Goal: Find contact information: Find contact information

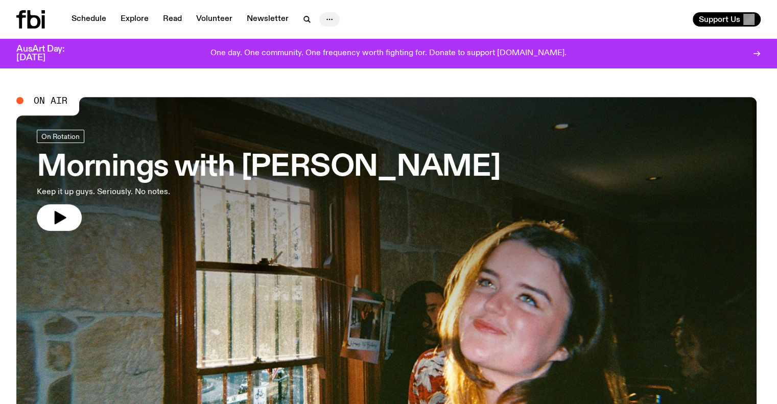
click at [333, 20] on icon "button" at bounding box center [330, 19] width 12 height 12
click at [245, 60] on div "One day. One community. One frequency worth fighting for. Donate to support [DO…" at bounding box center [388, 53] width 597 height 17
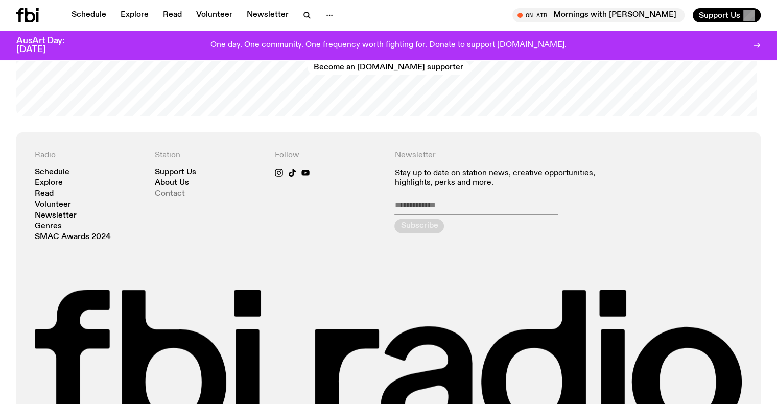
scroll to position [2209, 0]
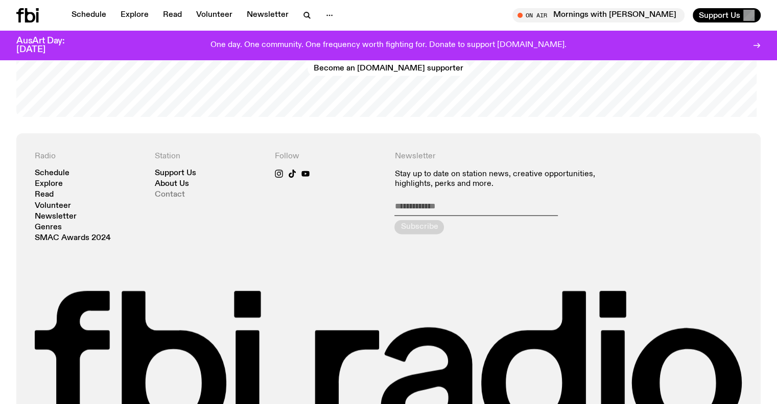
click at [164, 191] on link "Contact" at bounding box center [170, 195] width 30 height 8
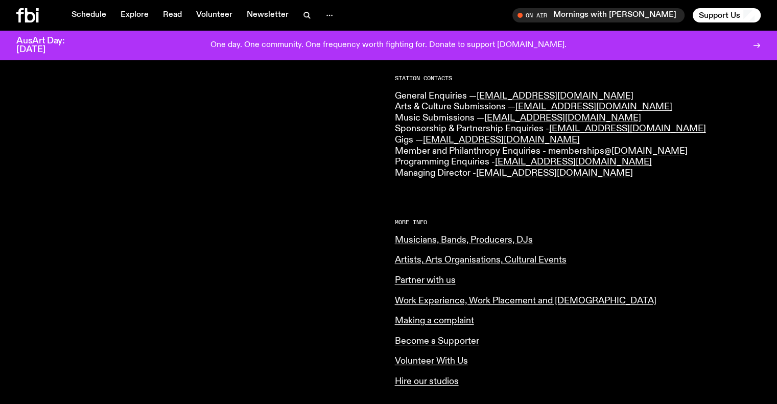
scroll to position [266, 0]
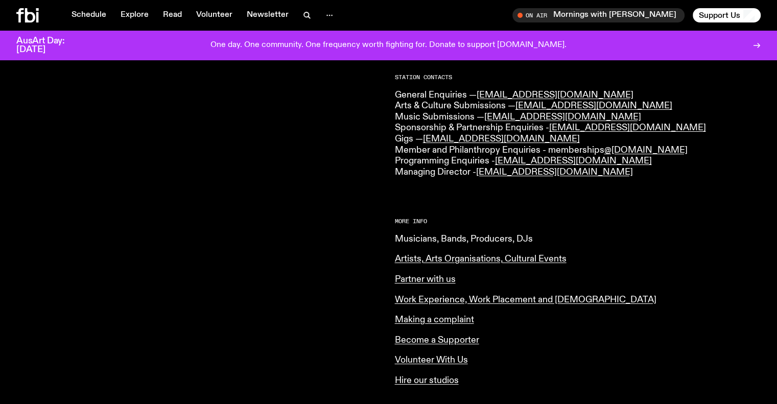
click at [440, 239] on link "Musicians, Bands, Producers, DJs" at bounding box center [464, 239] width 138 height 9
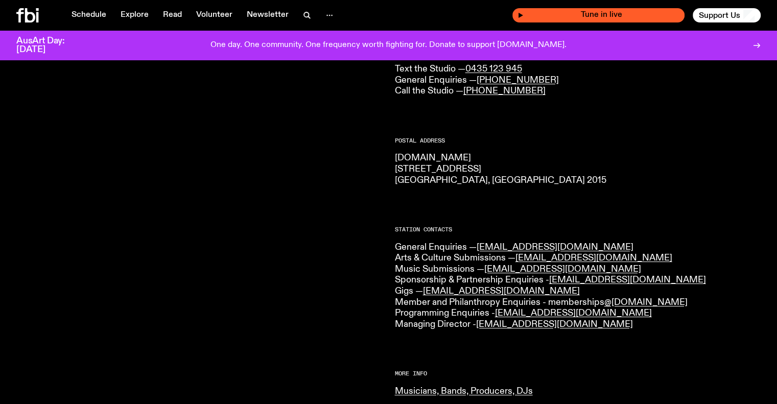
scroll to position [96, 0]
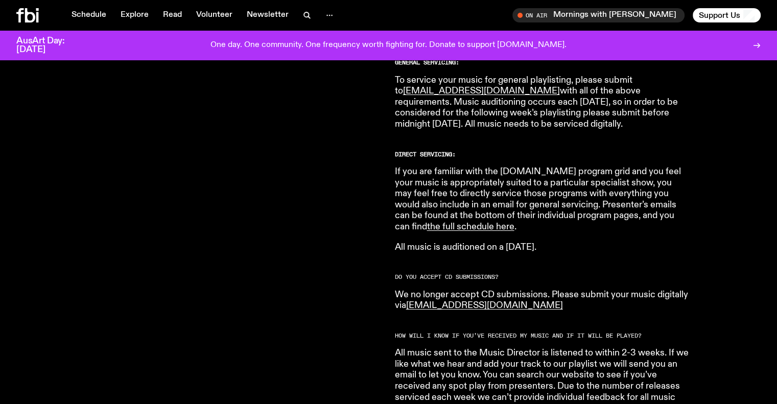
scroll to position [611, 0]
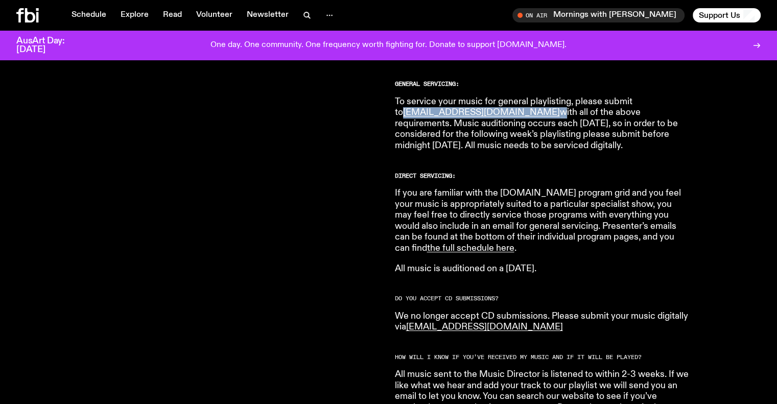
drag, startPoint x: 489, startPoint y: 99, endPoint x: 406, endPoint y: 106, distance: 83.1
click at [406, 106] on p "To service your music for general playlisting, please submit to [EMAIL_ADDRESS]…" at bounding box center [542, 124] width 294 height 55
copy p "[EMAIL_ADDRESS][DOMAIN_NAME]"
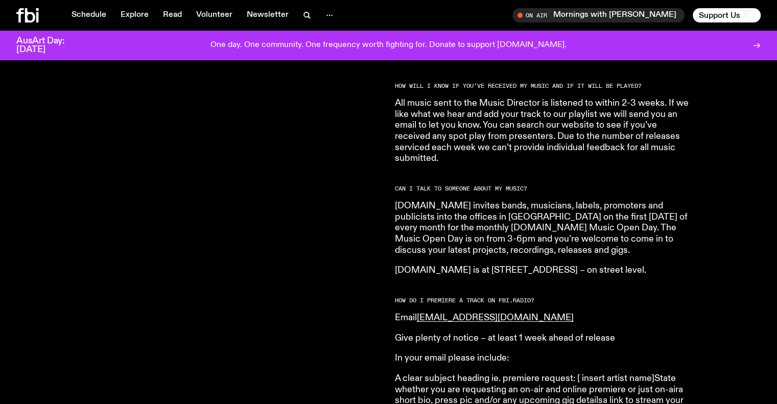
scroll to position [893, 0]
